Goal: Task Accomplishment & Management: Use online tool/utility

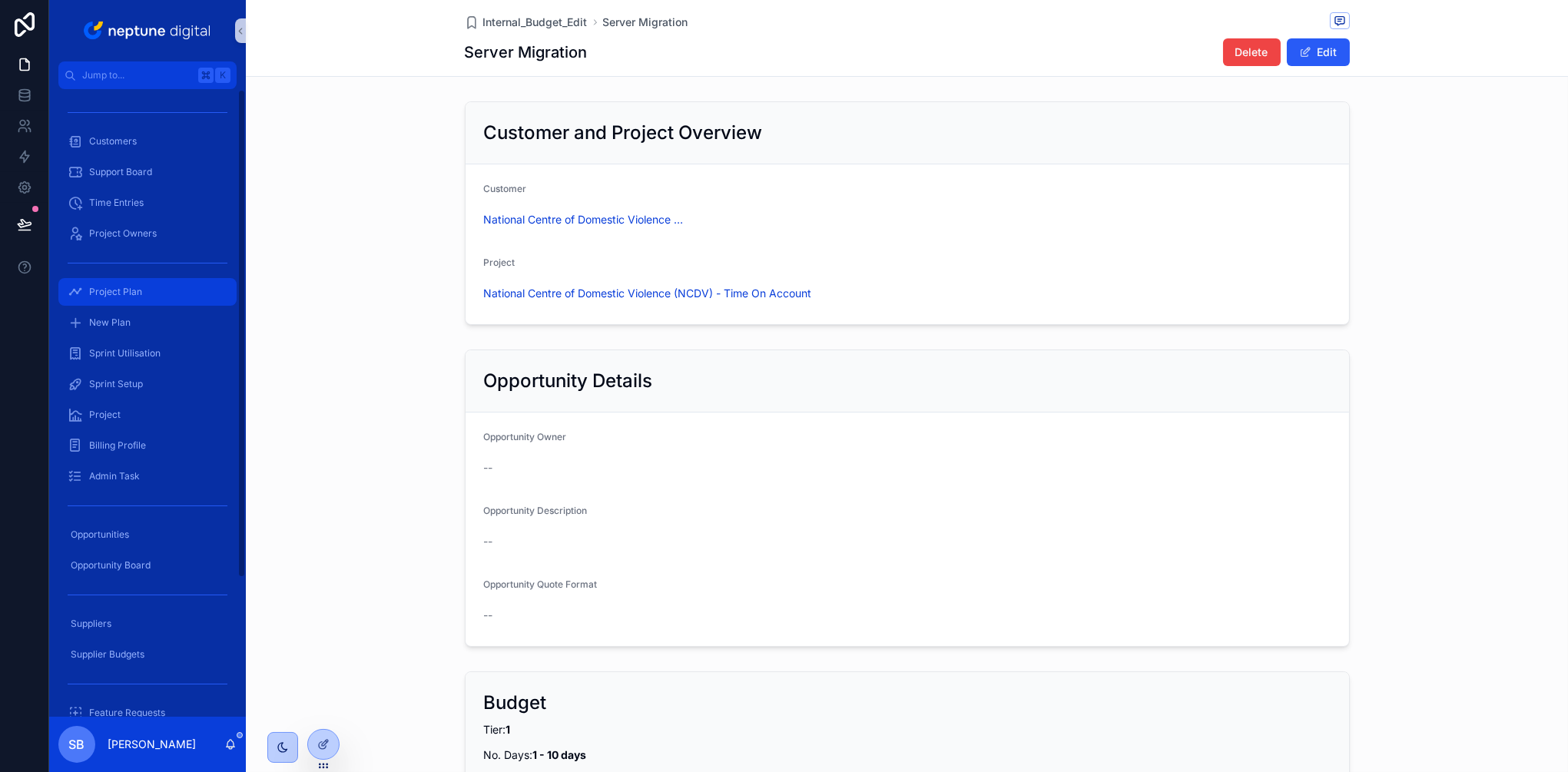
click at [120, 296] on span "Project Plan" at bounding box center [116, 291] width 53 height 12
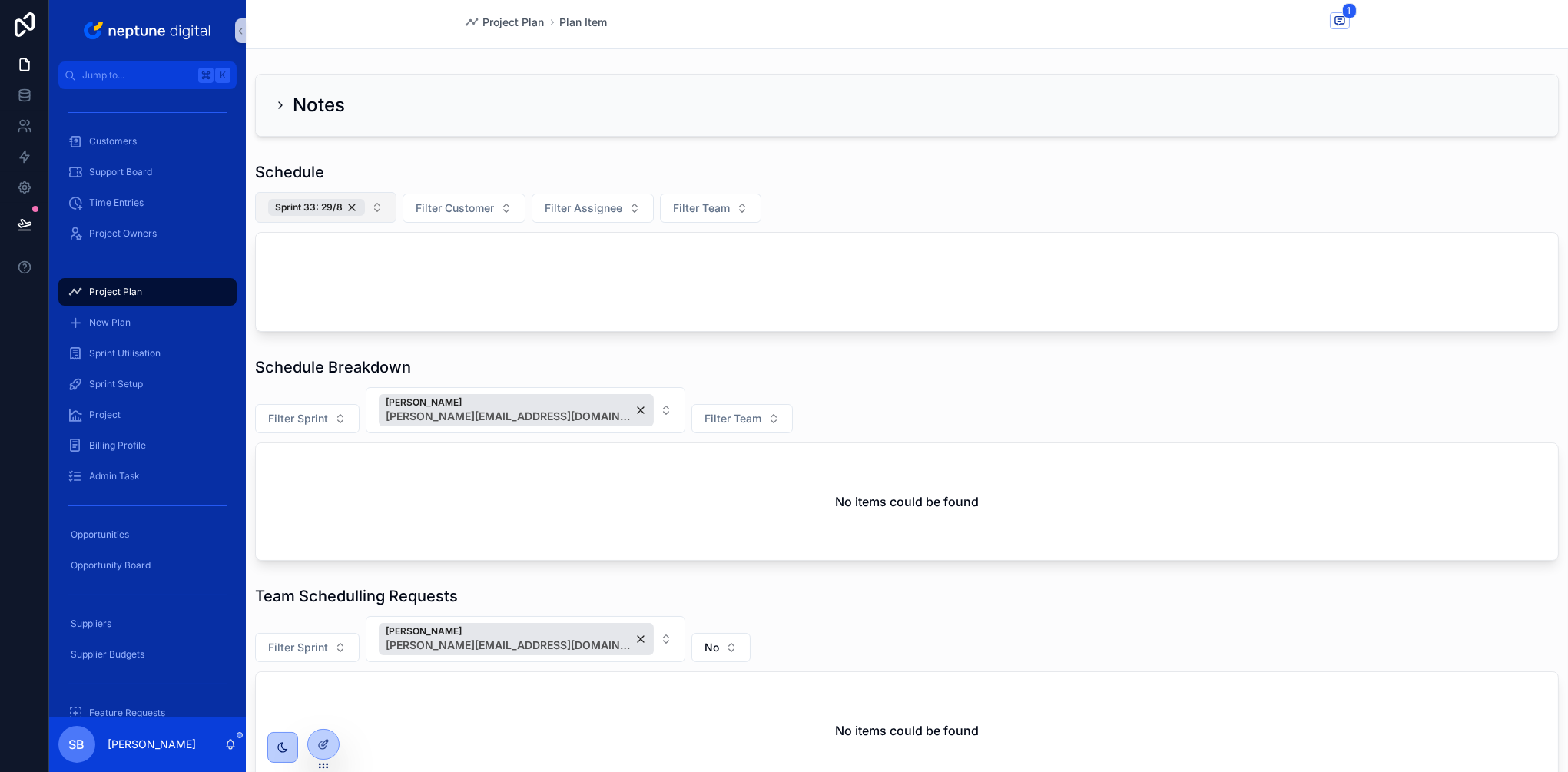
click at [373, 206] on button "Sprint 33: 29/8" at bounding box center [326, 208] width 142 height 31
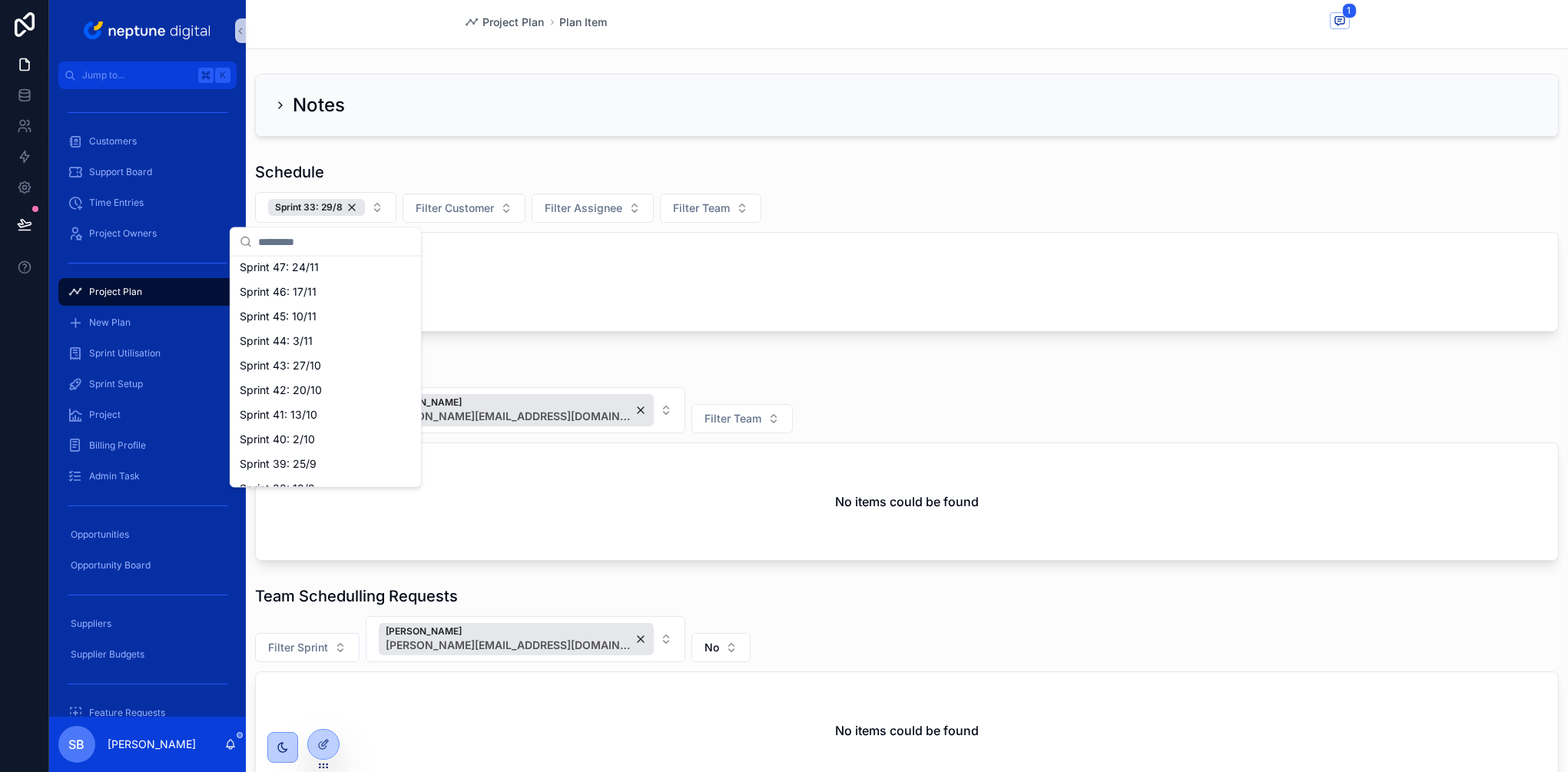
scroll to position [189, 0]
click at [295, 427] on span "Sprint 40: 2/10" at bounding box center [277, 427] width 75 height 15
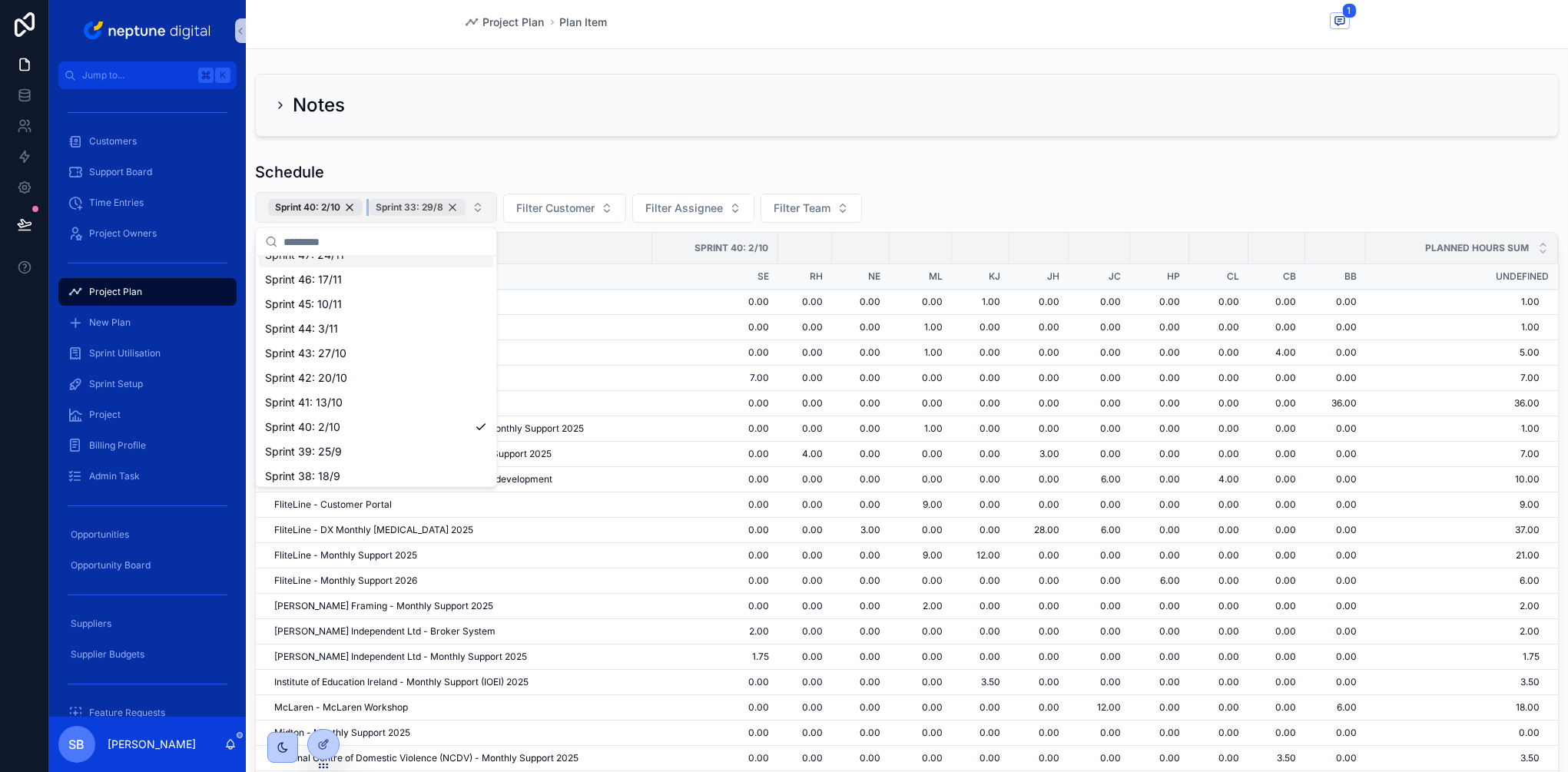
click at [453, 204] on div "Sprint 33: 29/8" at bounding box center [417, 207] width 97 height 17
